Goal: Find specific page/section: Find specific page/section

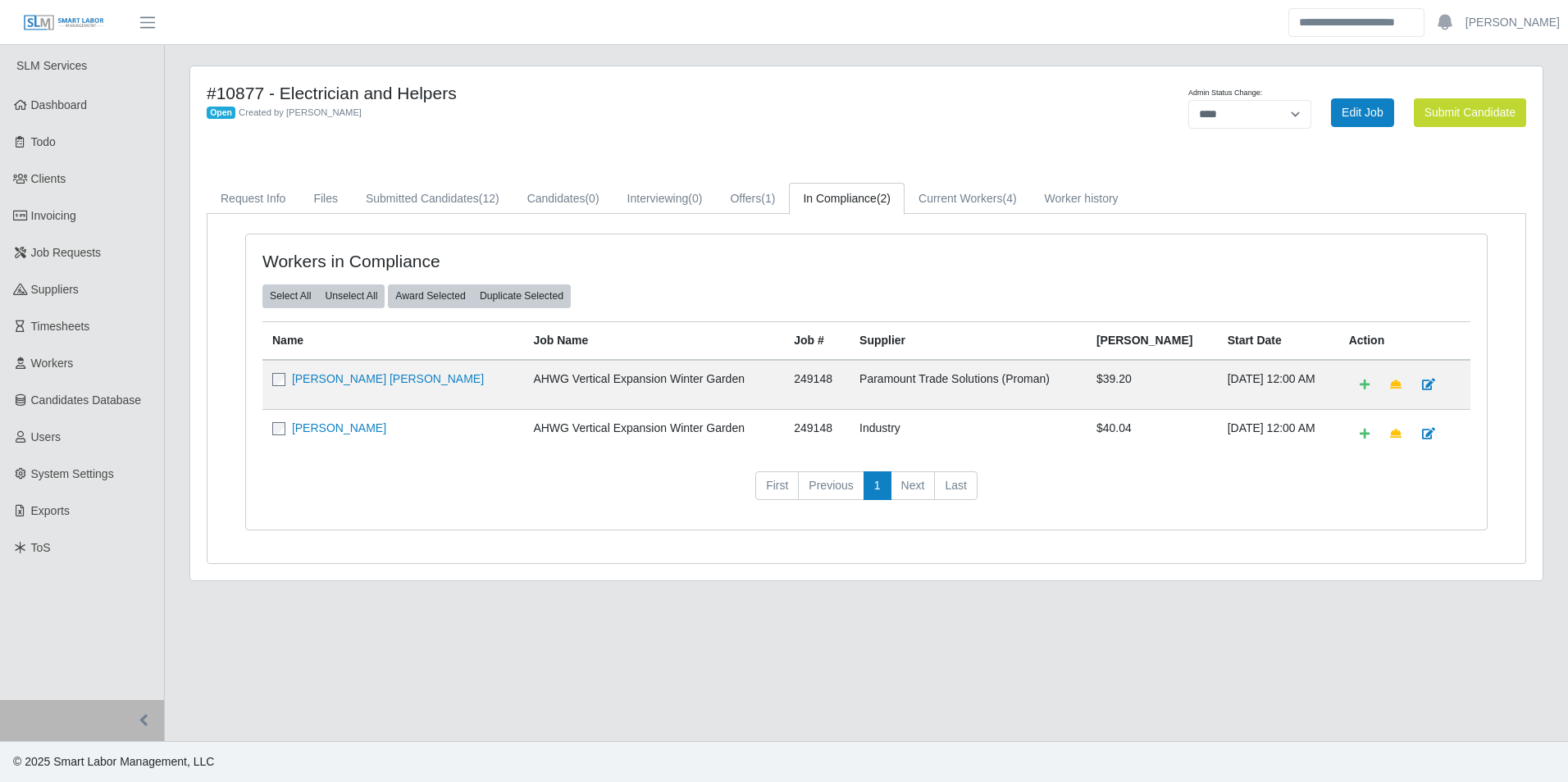
select select "****"
click at [84, 113] on link "Dashboard" at bounding box center [81, 105] width 164 height 37
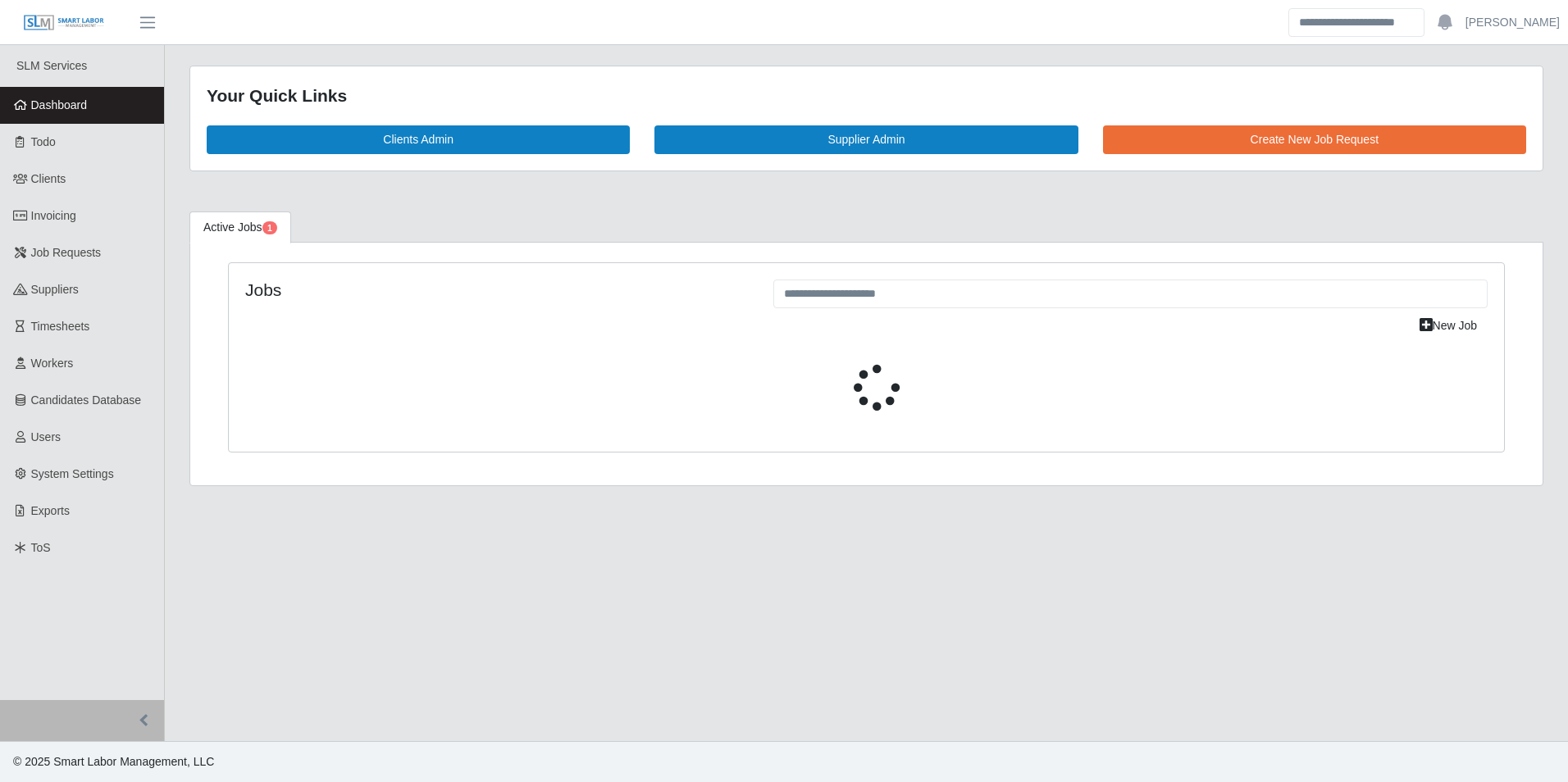
select select "****"
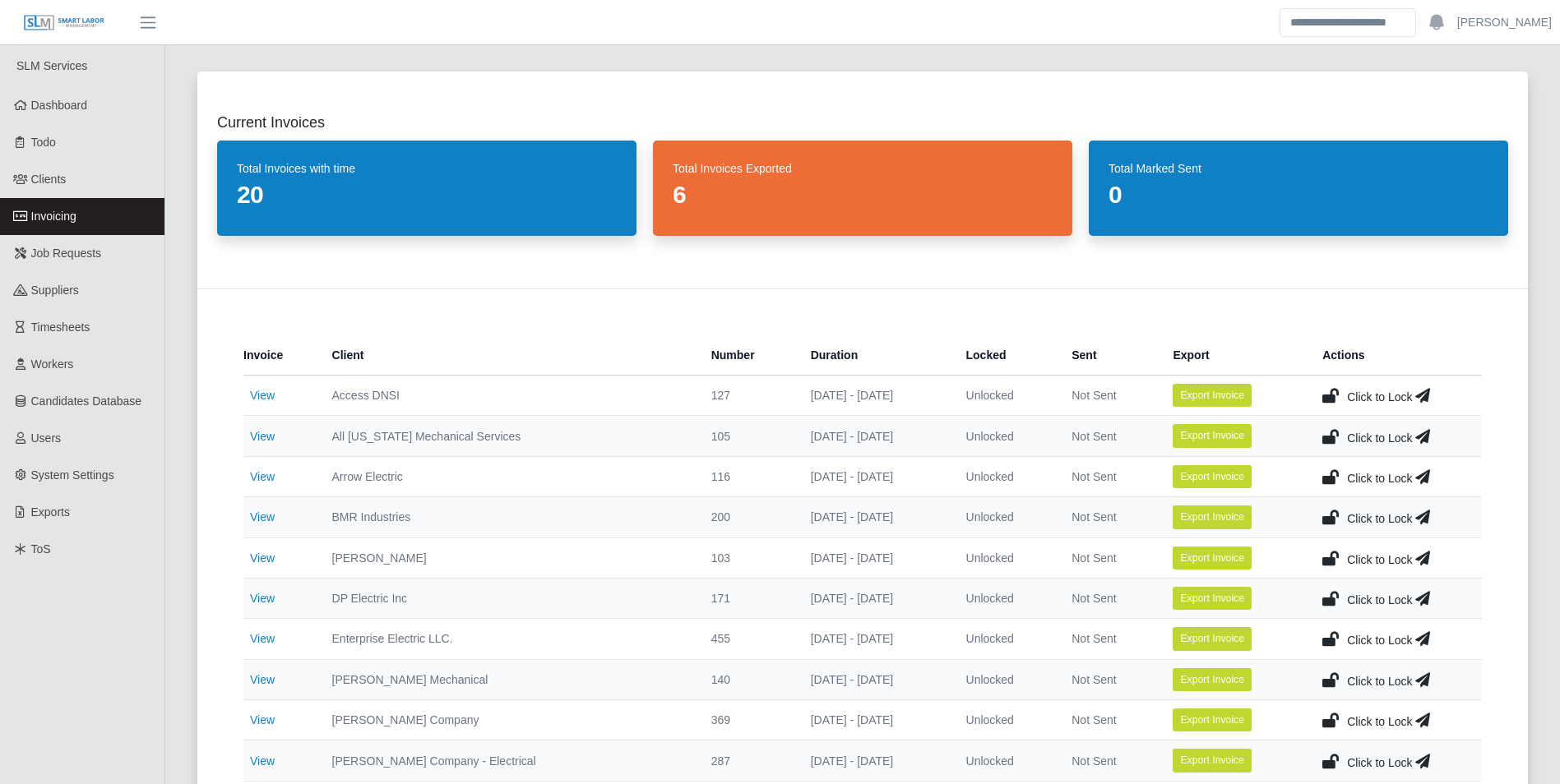
click at [84, 214] on link "Invoicing" at bounding box center [82, 216] width 164 height 37
